Goal: Navigation & Orientation: Find specific page/section

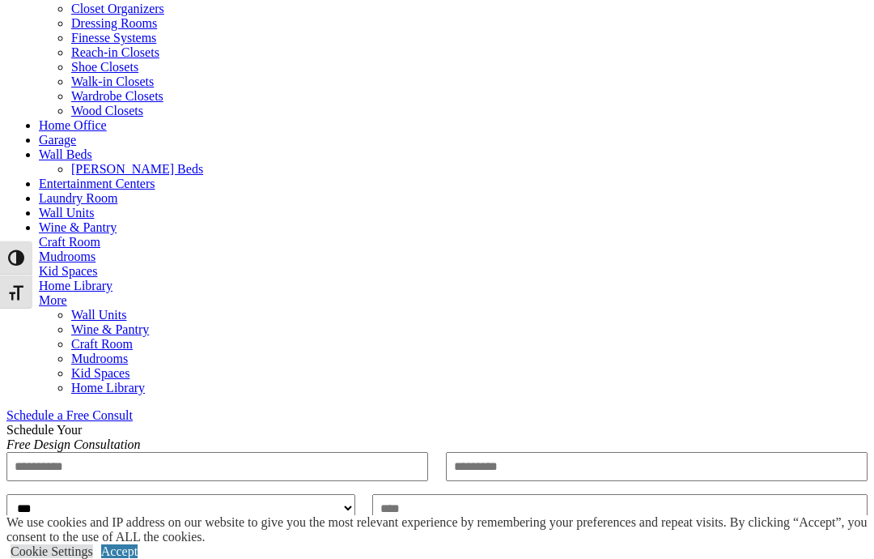
scroll to position [624, 0]
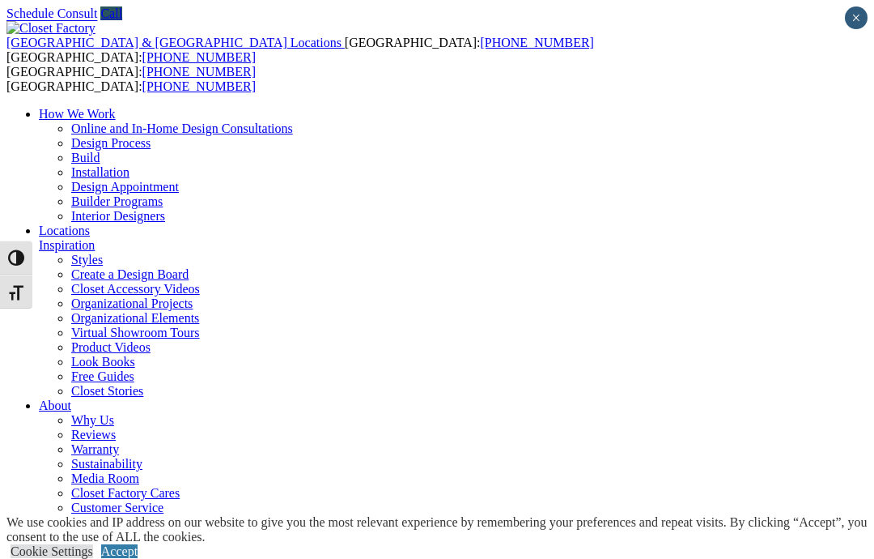
scroll to position [31, 0]
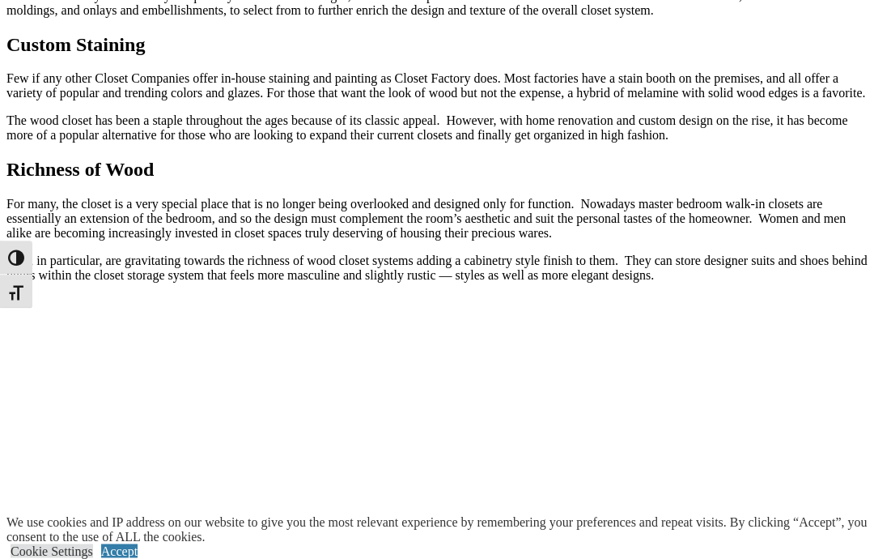
scroll to position [1328, 0]
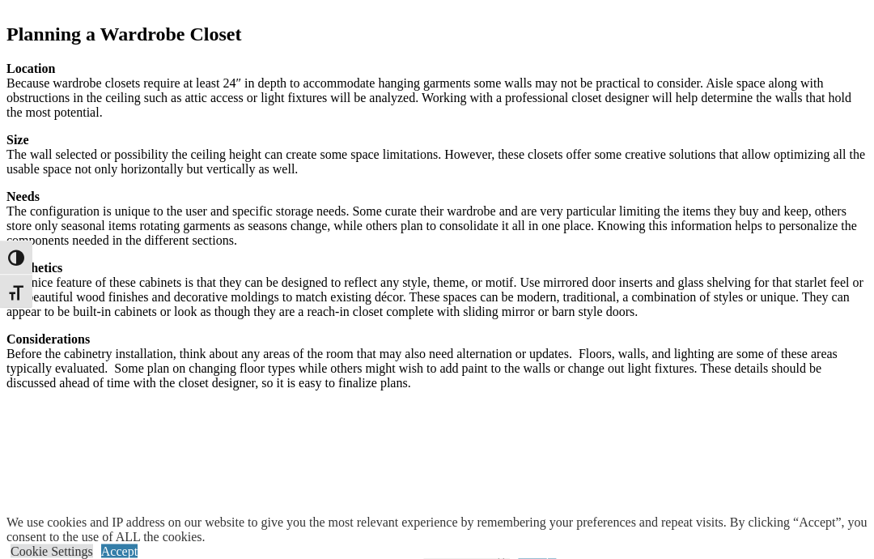
scroll to position [2156, 0]
